Goal: Task Accomplishment & Management: Complete application form

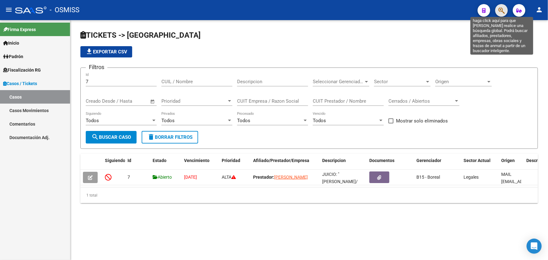
click at [502, 14] on icon "button" at bounding box center [502, 10] width 6 height 7
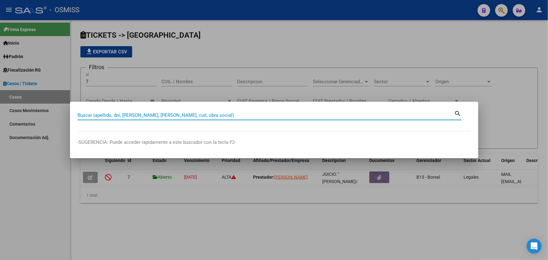
click at [86, 116] on input "Buscar (apellido, dni, [PERSON_NAME], [PERSON_NAME], cuit, obra social)" at bounding box center [266, 115] width 377 height 6
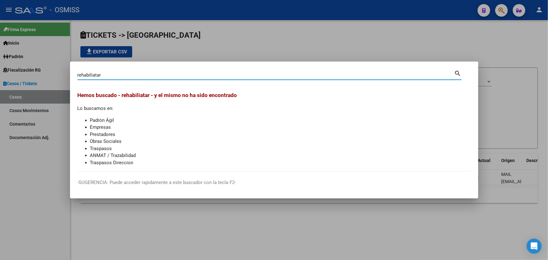
click at [95, 74] on input "rehabiliatar" at bounding box center [266, 75] width 377 height 6
type input "rehabilitar"
drag, startPoint x: 78, startPoint y: 72, endPoint x: 0, endPoint y: 74, distance: 77.9
click at [0, 74] on div "rehabilitar Buscar (apellido, dni, cuil, nro traspaso, cuit, obra social) searc…" at bounding box center [274, 130] width 548 height 260
type input "[PERSON_NAME]"
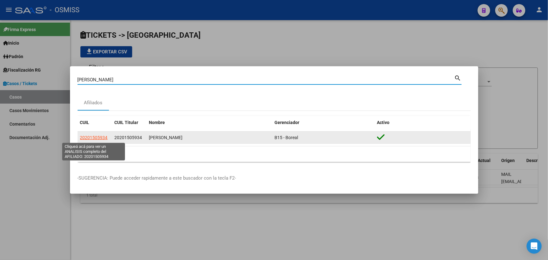
click at [100, 138] on span "20201505934" at bounding box center [94, 137] width 28 height 5
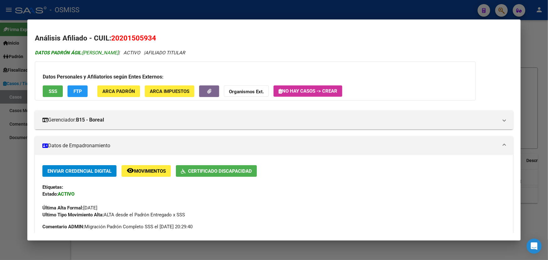
drag, startPoint x: 210, startPoint y: 53, endPoint x: 110, endPoint y: 52, distance: 100.2
click at [110, 52] on icon "DATOS PADRÓN ÁGIL: [PERSON_NAME] | ACTIVO | AFILIADO TITULAR" at bounding box center [110, 53] width 150 height 6
click at [118, 54] on span "DATOS PADRÓN ÁGIL: [PERSON_NAME]" at bounding box center [77, 53] width 84 height 6
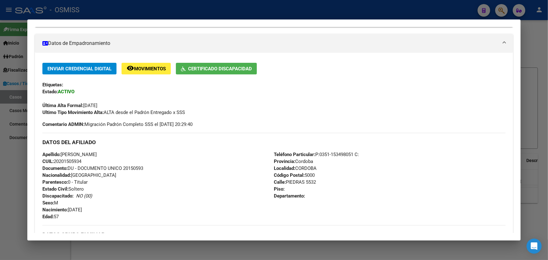
scroll to position [114, 0]
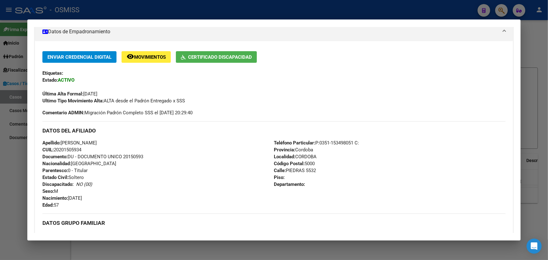
drag, startPoint x: 116, startPoint y: 142, endPoint x: 140, endPoint y: 154, distance: 27.1
click at [140, 154] on div "Apellido: [PERSON_NAME]: 20201505934 Documento: DU - DOCUMENTO UNICO 20150593 N…" at bounding box center [158, 174] width 232 height 69
click at [191, 167] on div "Apellido: [PERSON_NAME]: 20201505934 Documento: DU - DOCUMENTO UNICO 20150593 N…" at bounding box center [158, 174] width 232 height 69
drag, startPoint x: 286, startPoint y: 141, endPoint x: 361, endPoint y: 164, distance: 79.0
click at [345, 163] on div "Teléfono Particular: P:[PHONE_NUMBER] C: Provincia: [GEOGRAPHIC_DATA] Localidad…" at bounding box center [390, 174] width 232 height 69
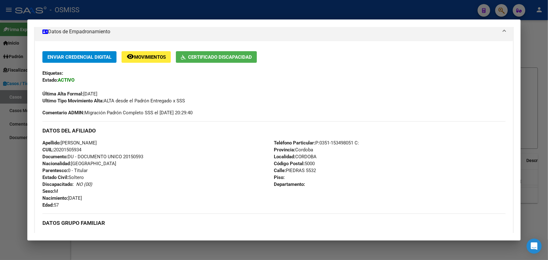
click at [420, 166] on div "Teléfono Particular: P:[PHONE_NUMBER] C: Provincia: [GEOGRAPHIC_DATA] Localidad…" at bounding box center [390, 174] width 232 height 69
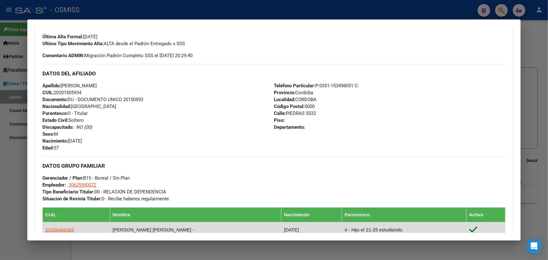
scroll to position [0, 0]
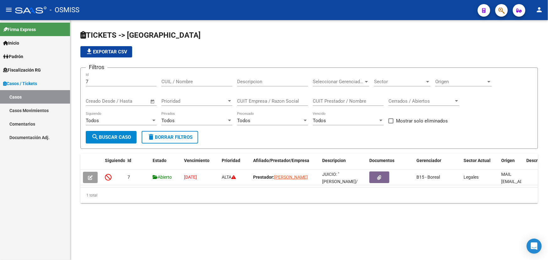
click at [509, 3] on mat-toolbar "menu - OSMISS person" at bounding box center [274, 10] width 548 height 20
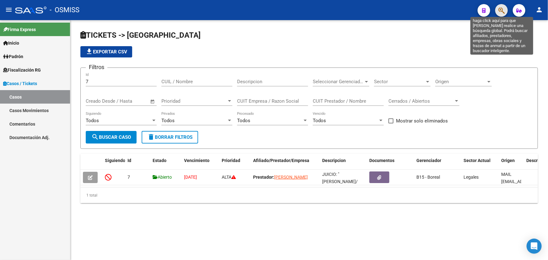
click at [503, 10] on icon "button" at bounding box center [502, 10] width 6 height 7
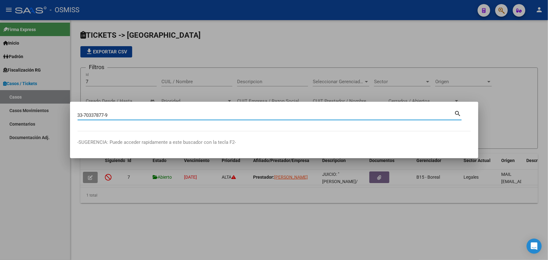
type input "33703378779"
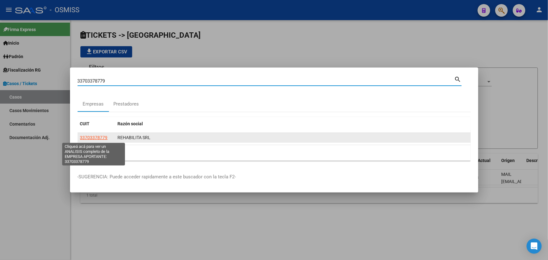
click at [89, 135] on span "33703378779" at bounding box center [94, 137] width 28 height 5
type textarea "33703378779"
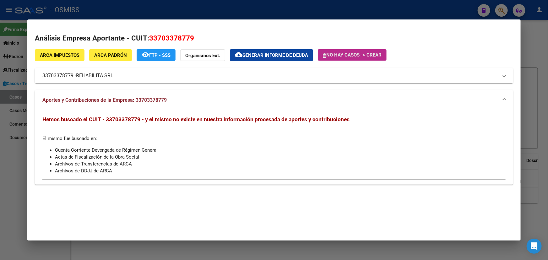
click at [353, 53] on span "No hay casos -> Crear" at bounding box center [352, 55] width 59 height 6
drag, startPoint x: 211, startPoint y: 117, endPoint x: 247, endPoint y: 117, distance: 36.4
click at [247, 117] on span "Hemos buscado el CUIT - 33703378779 - y el mismo no existe en nuestra informaci…" at bounding box center [195, 119] width 307 height 6
click at [278, 119] on span "Hemos buscado el CUIT - 33703378779 - y el mismo no existe en nuestra informaci…" at bounding box center [195, 119] width 307 height 6
drag, startPoint x: 98, startPoint y: 101, endPoint x: 149, endPoint y: 116, distance: 52.4
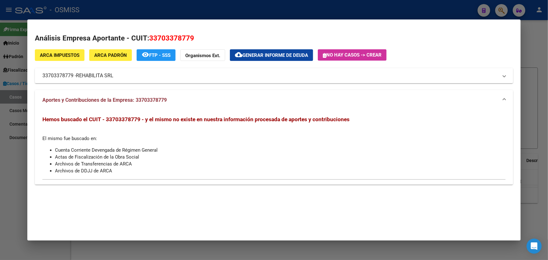
click at [115, 101] on span "Aportes y Contribuciones de la Empresa: 33703378779" at bounding box center [104, 100] width 124 height 6
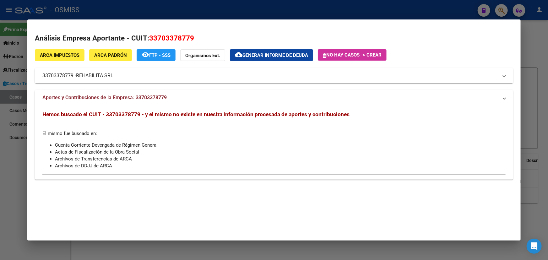
click at [166, 120] on mat-dialog-container "Análisis Empresa Aportante - CUIT: 33703378779 ARCA Impuestos ARCA Padrón remov…" at bounding box center [274, 129] width 494 height 221
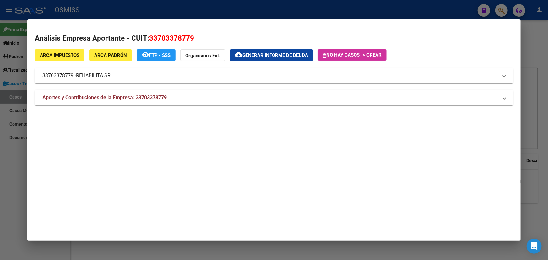
click at [166, 101] on strong "Aportes y Contribuciones de la Empresa: 33703378779" at bounding box center [104, 98] width 124 height 8
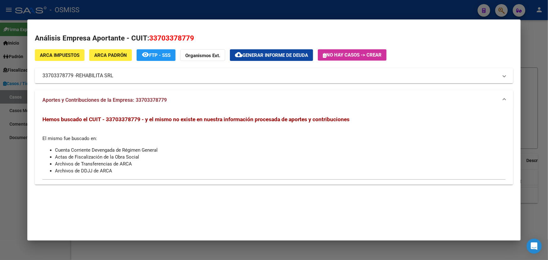
click at [498, 99] on mat-panel-title "Aportes y Contribuciones de la Empresa: 33703378779" at bounding box center [270, 100] width 456 height 8
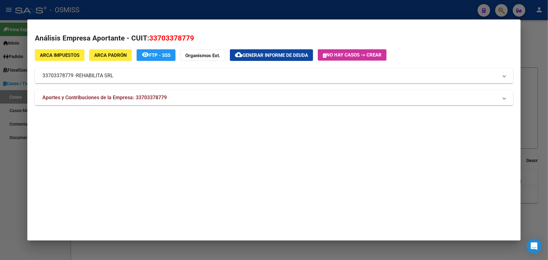
click at [141, 82] on mat-expansion-panel-header "33703378779 - REHABILITA SRL" at bounding box center [274, 75] width 479 height 15
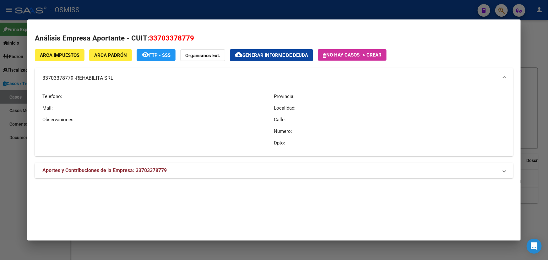
click at [506, 75] on mat-expansion-panel-header "33703378779 - REHABILITA SRL" at bounding box center [274, 78] width 479 height 20
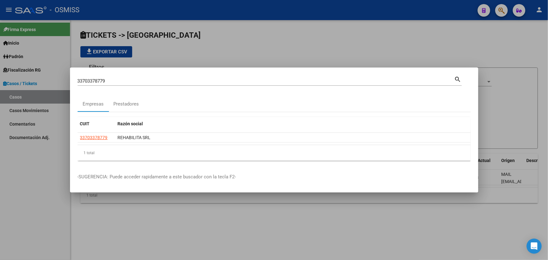
click at [124, 82] on input "33703378779" at bounding box center [266, 81] width 377 height 6
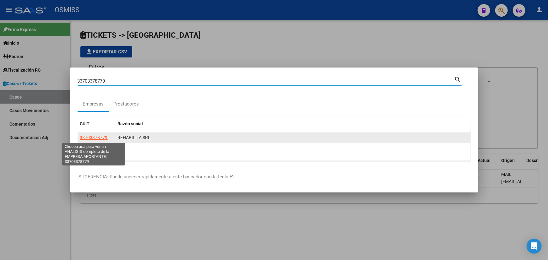
click at [100, 139] on span "33703378779" at bounding box center [94, 137] width 28 height 5
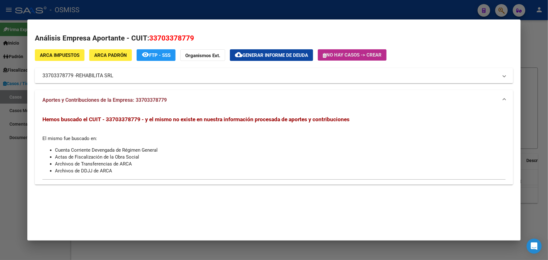
click at [347, 55] on span "No hay casos -> Crear" at bounding box center [352, 55] width 59 height 6
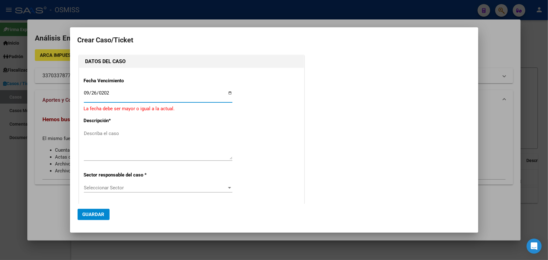
type input "[DATE]"
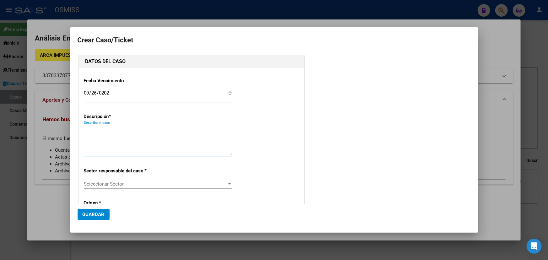
click at [103, 127] on textarea "Describa el caso" at bounding box center [158, 141] width 149 height 30
type textarea "Rehabilita S.R.L"
click at [151, 138] on textarea "Rehabilita S.R.L" at bounding box center [158, 141] width 149 height 30
